Goal: Find specific page/section

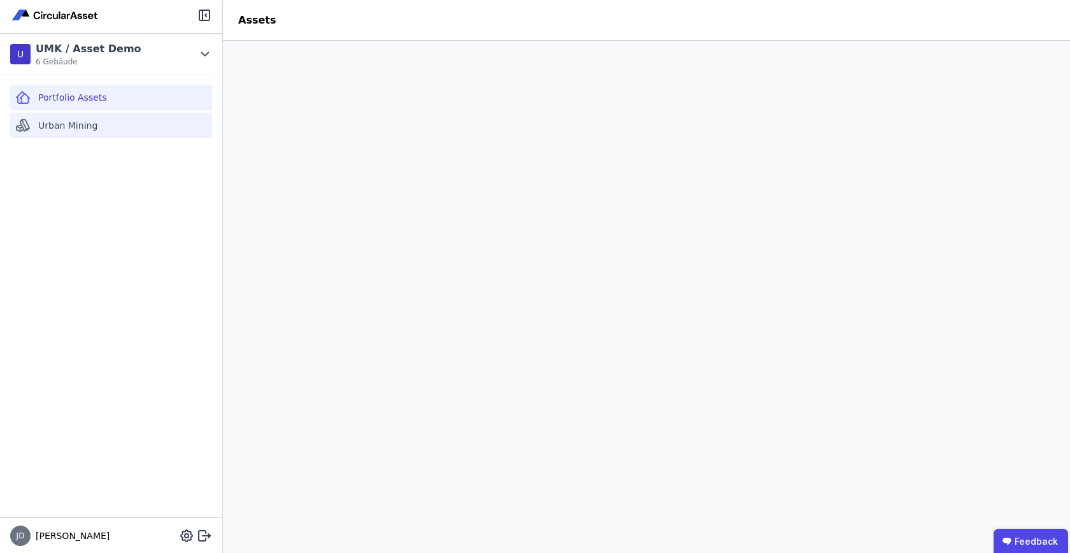
click at [77, 120] on span "Urban Mining" at bounding box center [67, 125] width 59 height 13
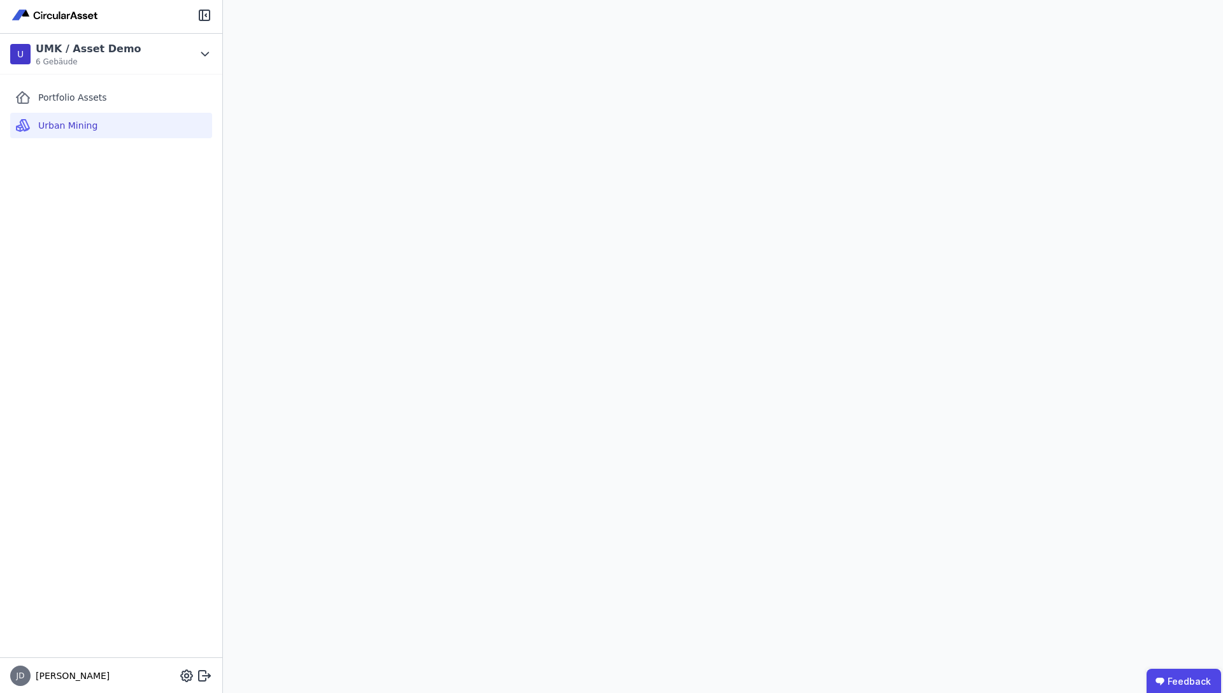
click at [165, 348] on div "Portfolio Assets Urban Mining" at bounding box center [111, 366] width 222 height 583
